Goal: Information Seeking & Learning: Learn about a topic

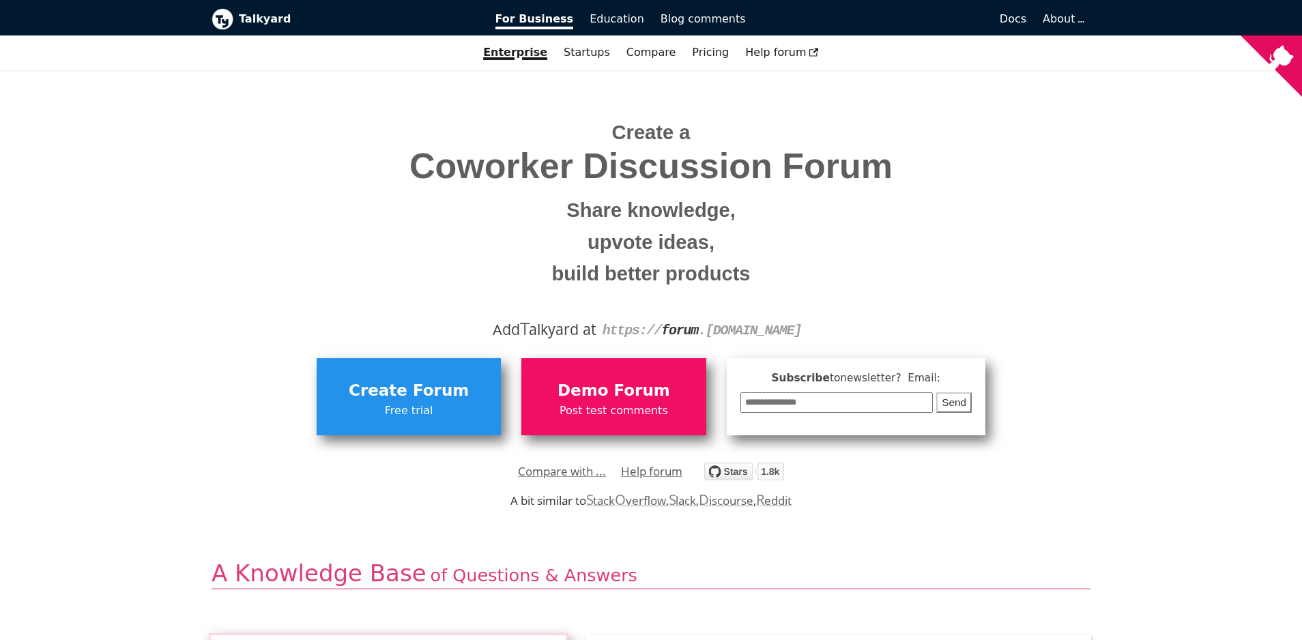
scroll to position [104, 0]
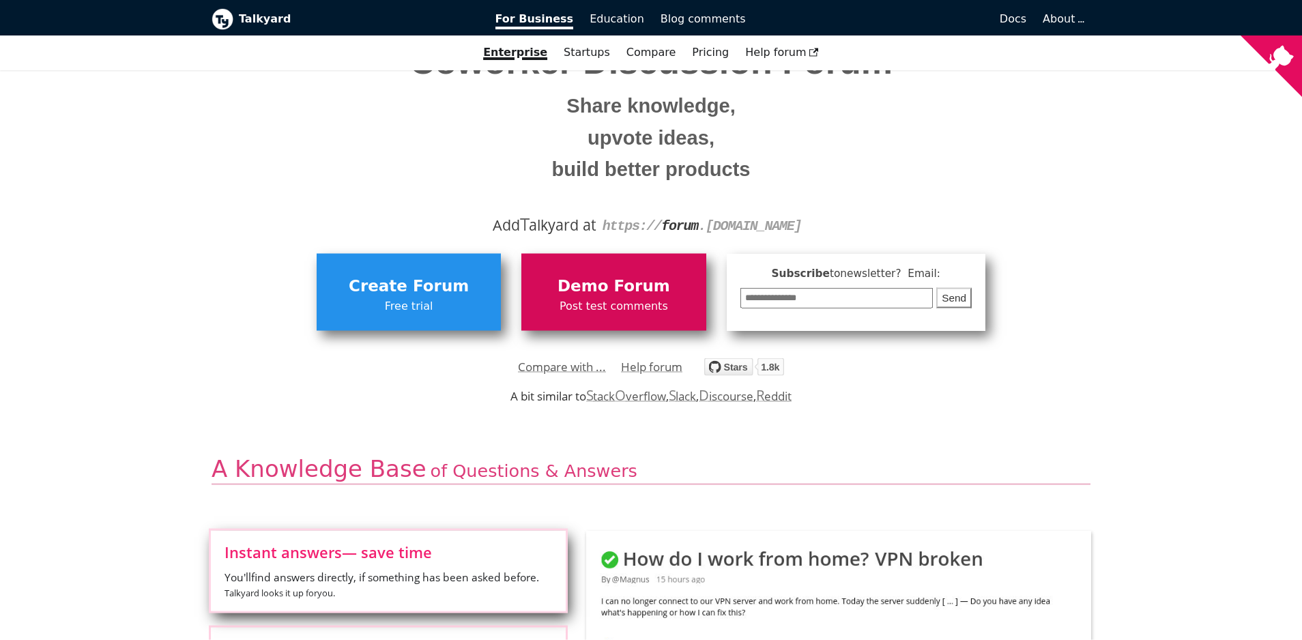
click at [561, 291] on span "Demo Forum" at bounding box center [613, 287] width 171 height 26
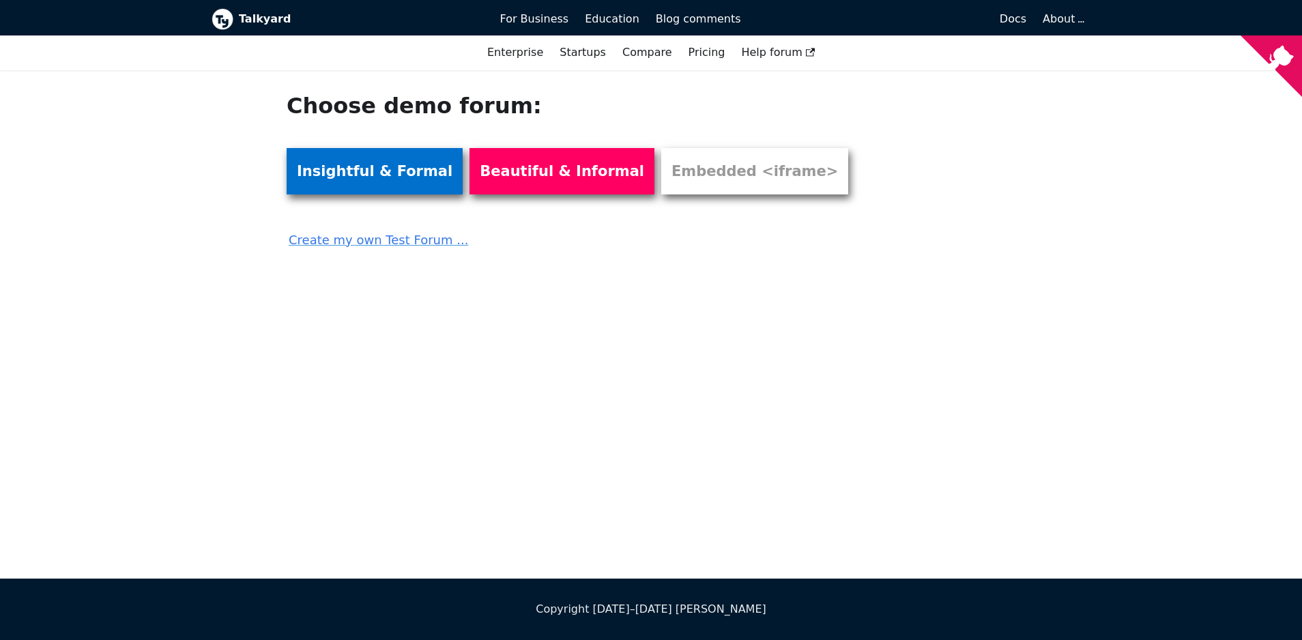
click at [405, 180] on link "Insightful & Formal" at bounding box center [375, 171] width 176 height 46
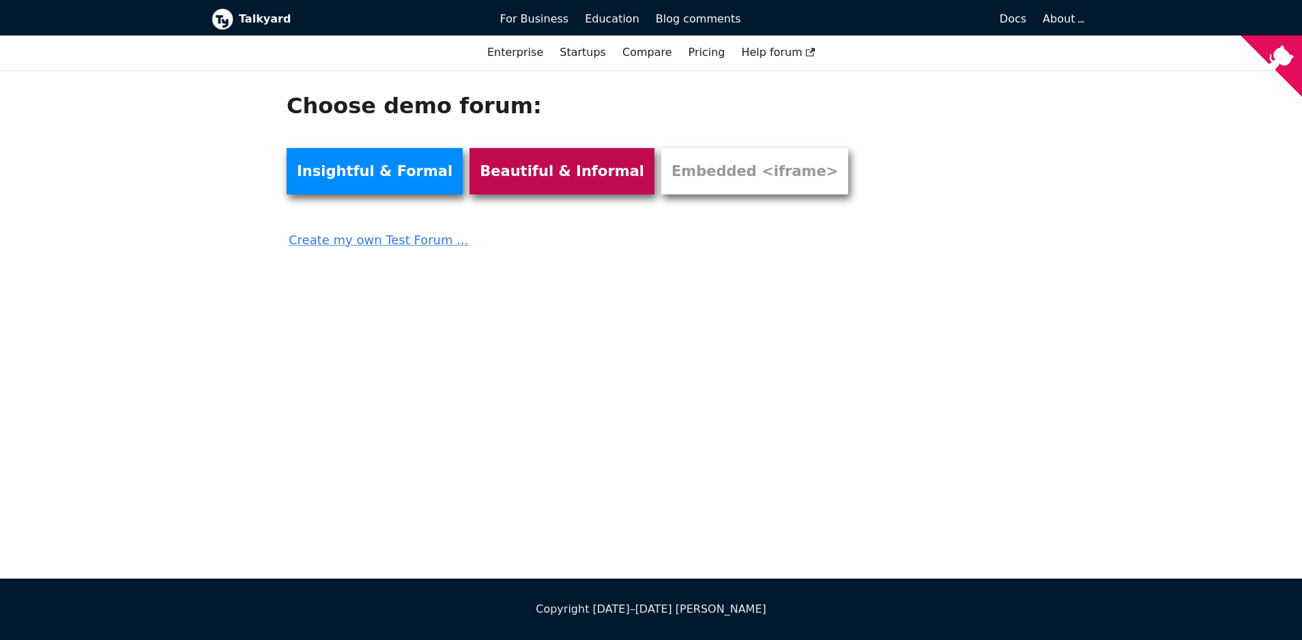
click at [567, 149] on link "Beautiful & Informal" at bounding box center [562, 171] width 185 height 46
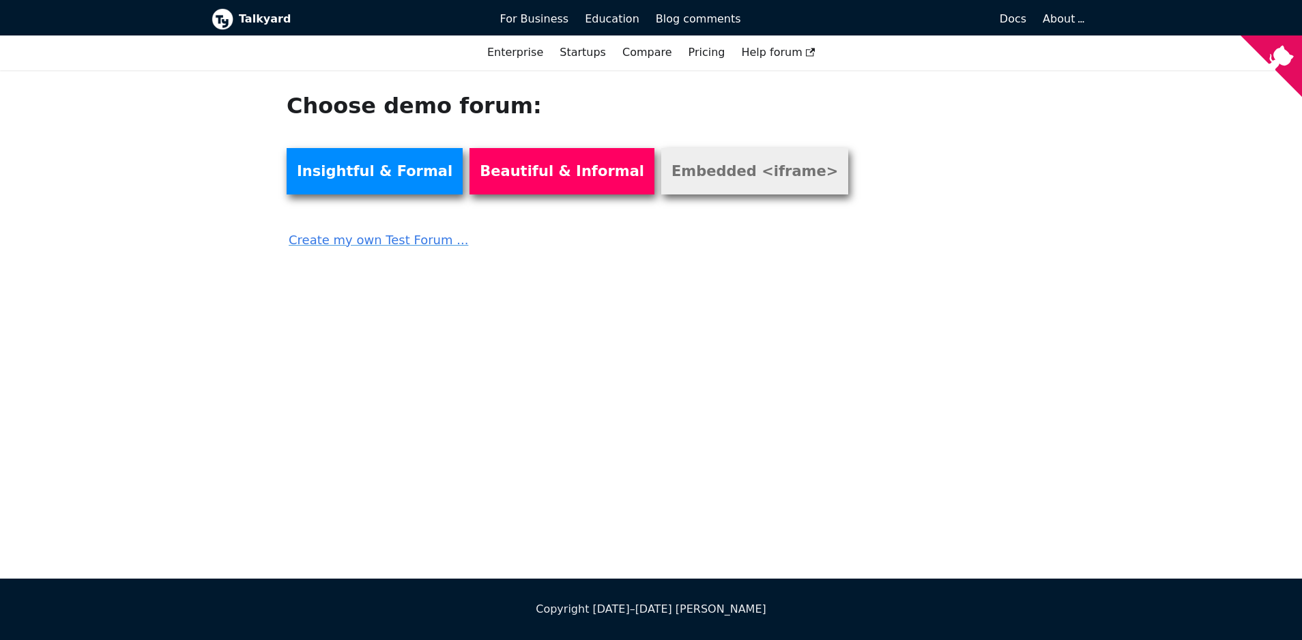
click at [745, 175] on link "Embedded <iframe>" at bounding box center [754, 171] width 187 height 46
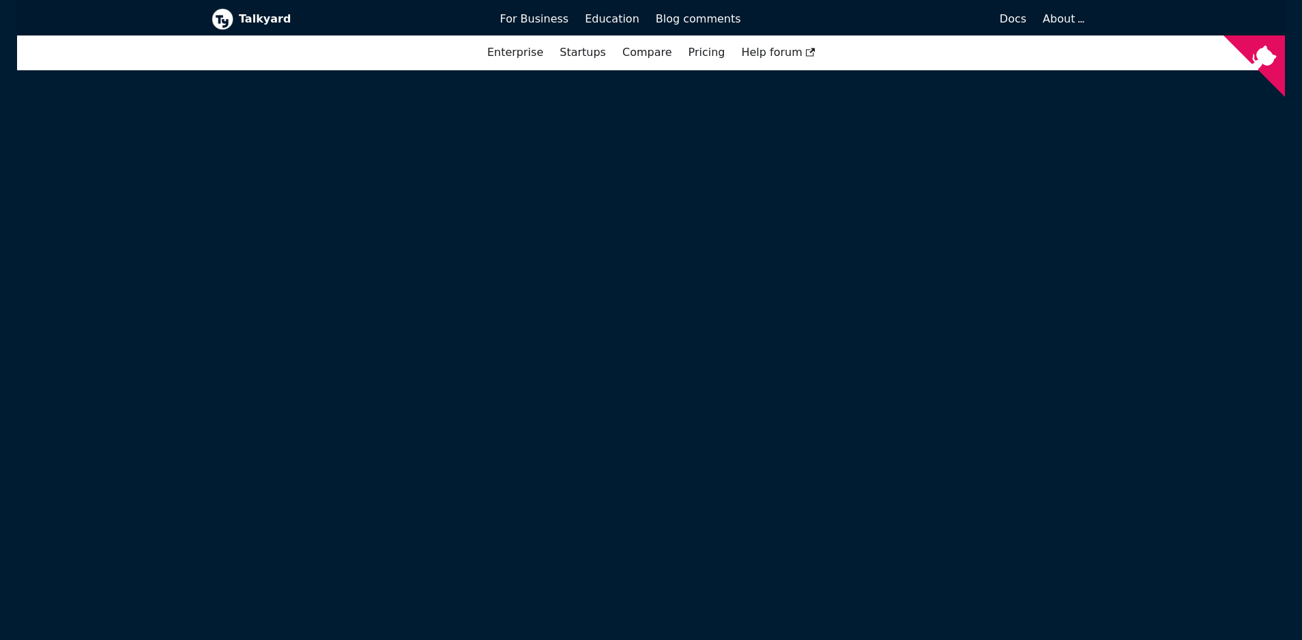
scroll to position [501, 0]
